Goal: Navigation & Orientation: Find specific page/section

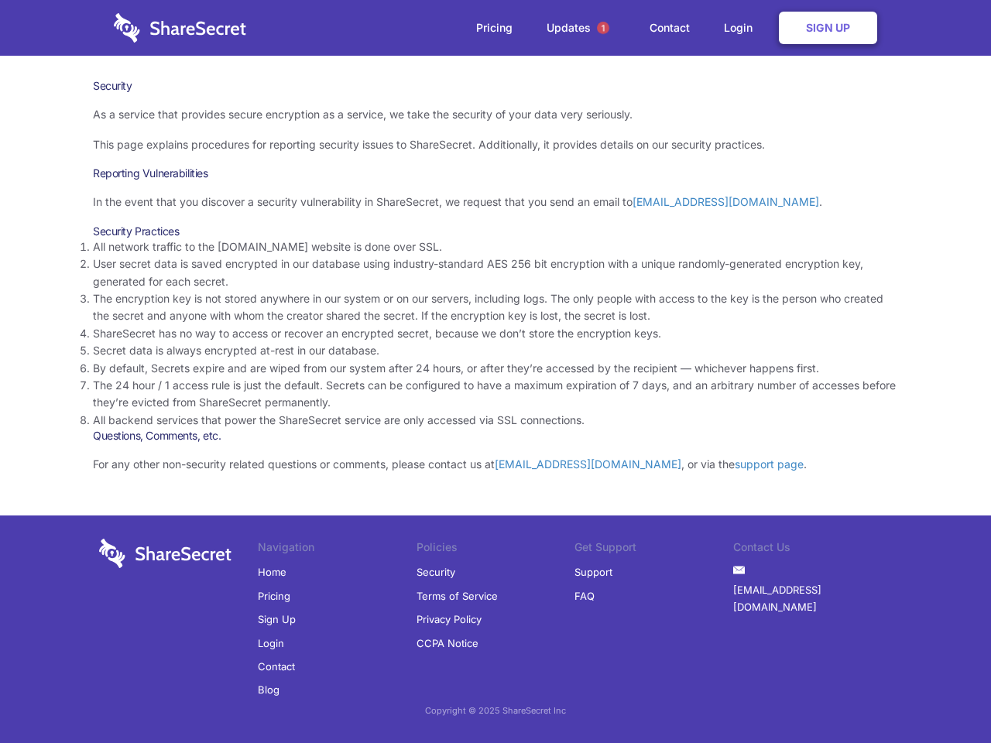
click at [496, 372] on li "By default, Secrets expire and are wiped from our system after 24 hours, or aft…" at bounding box center [495, 368] width 805 height 17
click at [603, 28] on span "1" at bounding box center [603, 28] width 12 height 12
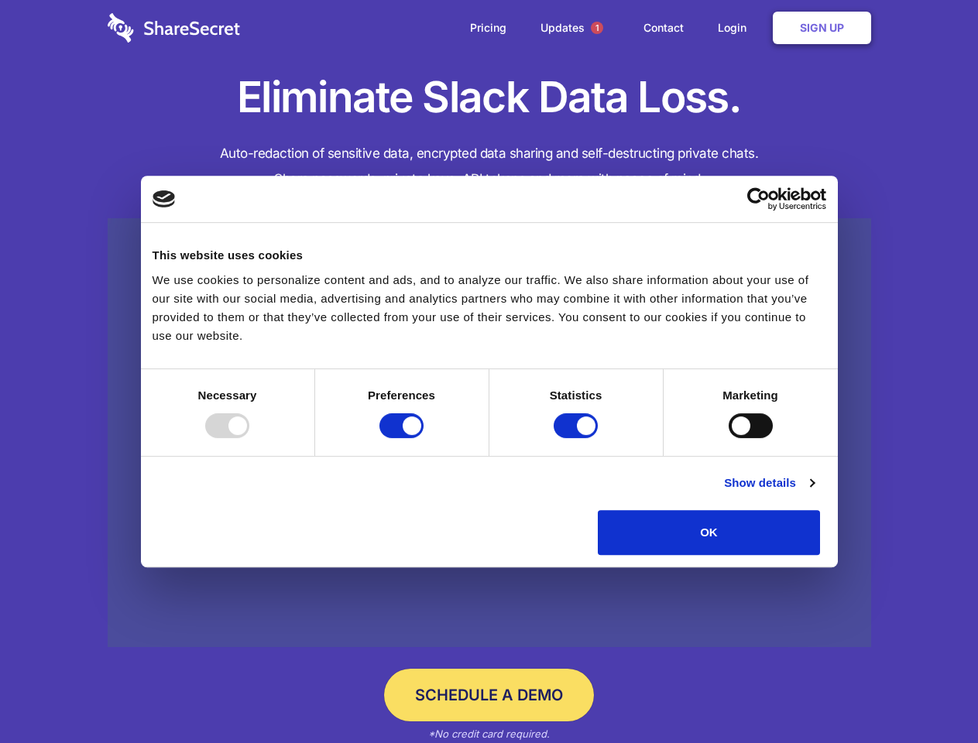
click at [249, 438] on div at bounding box center [227, 426] width 44 height 25
click at [424, 438] on input "Preferences" at bounding box center [401, 426] width 44 height 25
checkbox input "false"
click at [578, 438] on input "Statistics" at bounding box center [576, 426] width 44 height 25
checkbox input "false"
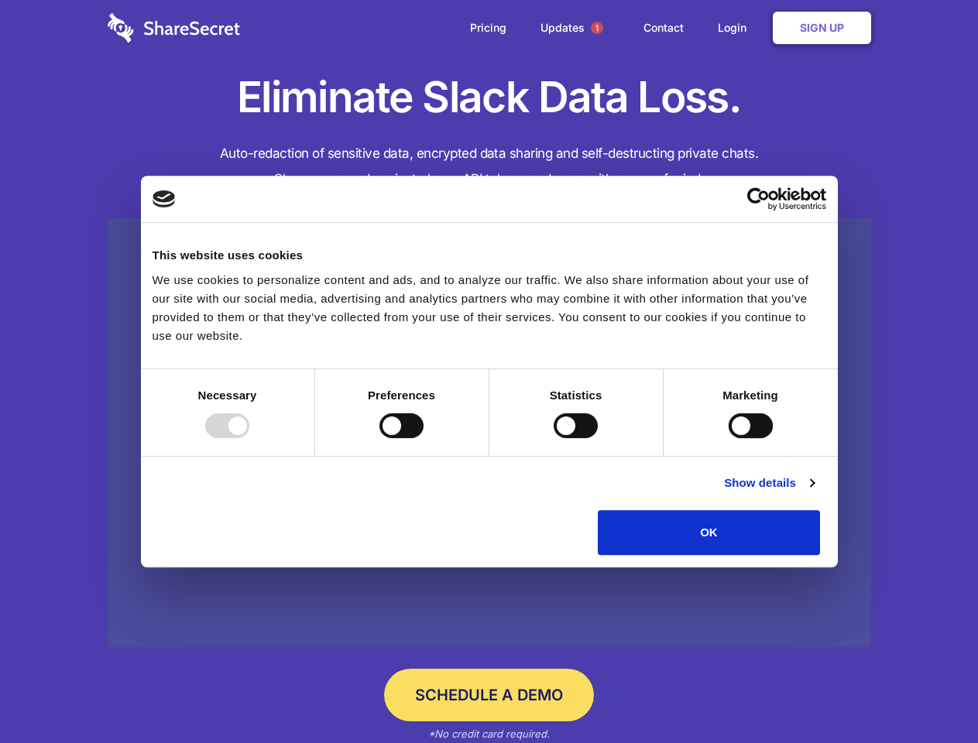
click at [729, 438] on input "Marketing" at bounding box center [751, 426] width 44 height 25
checkbox input "true"
click at [814, 493] on link "Show details" at bounding box center [769, 483] width 90 height 19
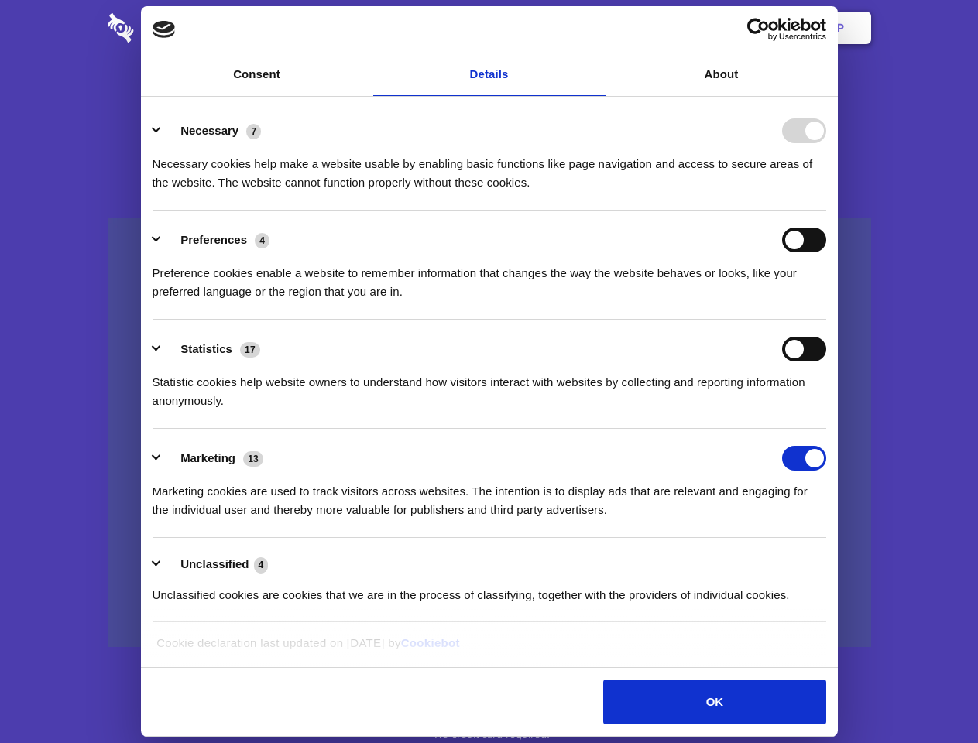
click at [833, 561] on ul "Necessary 7 Necessary cookies help make a website usable by enabling basic func…" at bounding box center [489, 362] width 688 height 522
click at [596, 28] on span "1" at bounding box center [597, 28] width 12 height 12
